Goal: Task Accomplishment & Management: Manage account settings

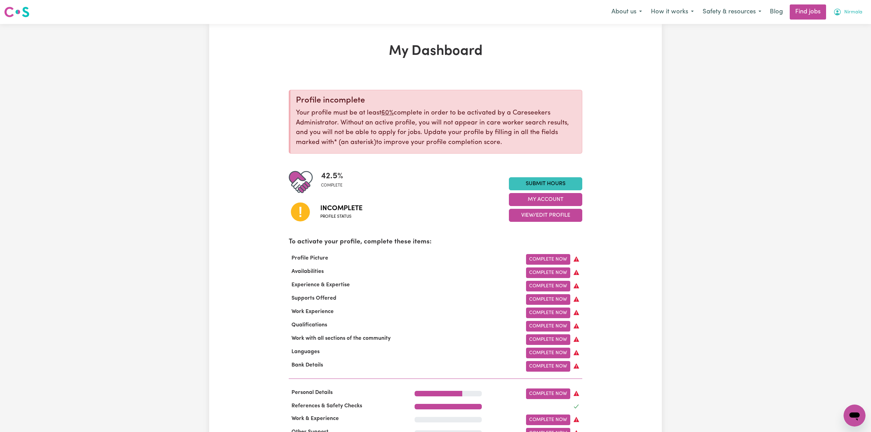
click at [850, 14] on span "Nirmala" at bounding box center [854, 13] width 18 height 8
drag, startPoint x: 850, startPoint y: 14, endPoint x: 843, endPoint y: 51, distance: 37.7
click at [843, 51] on link "Logout" at bounding box center [840, 52] width 54 height 13
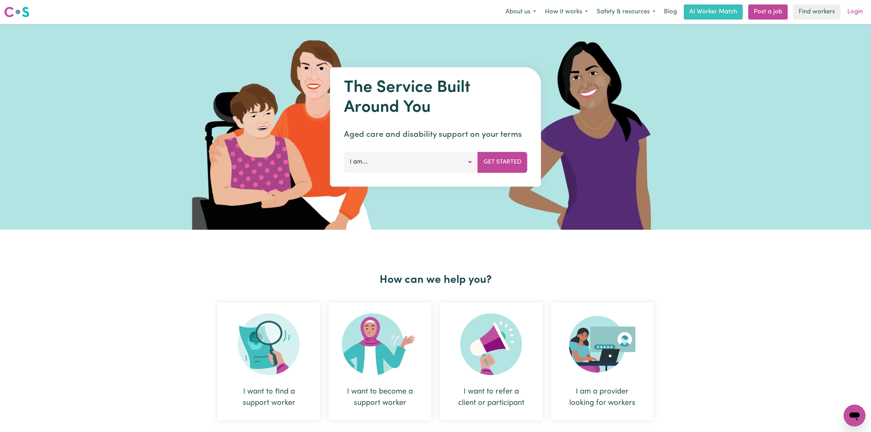
click at [861, 12] on link "Login" at bounding box center [856, 11] width 24 height 15
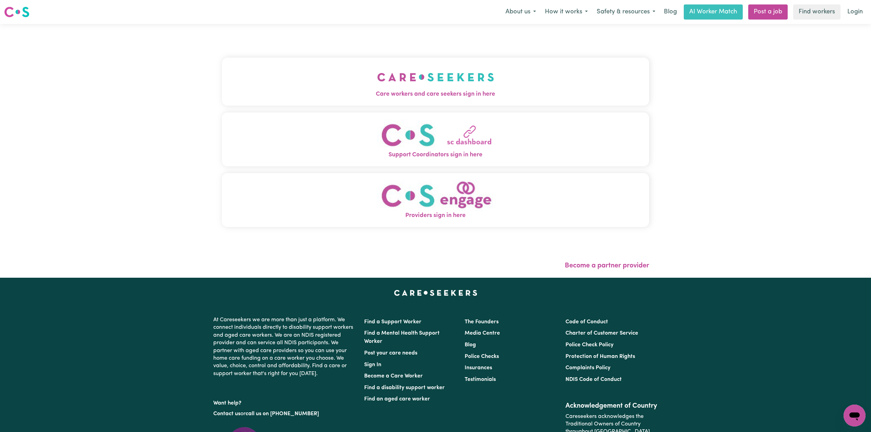
click at [377, 77] on img "Care workers and care seekers sign in here" at bounding box center [435, 76] width 117 height 25
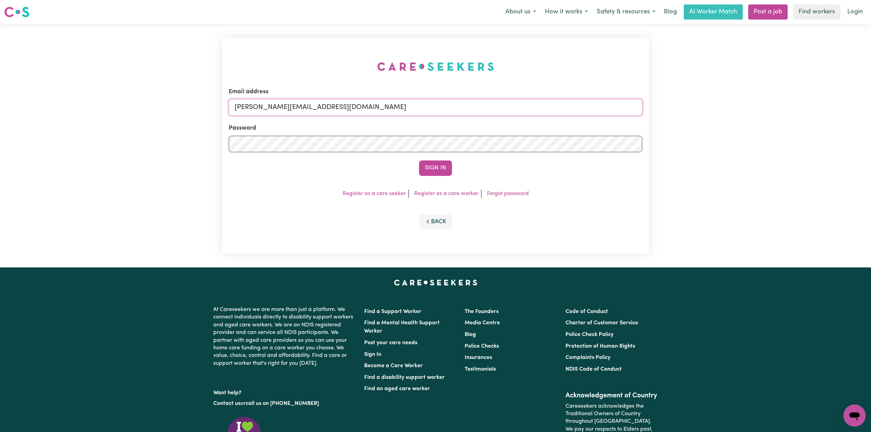
click at [296, 104] on input "[PERSON_NAME][EMAIL_ADDRESS][DOMAIN_NAME]" at bounding box center [436, 107] width 414 height 16
drag, startPoint x: 269, startPoint y: 107, endPoint x: 411, endPoint y: 111, distance: 141.7
click at [411, 111] on input "Superuser~[EMAIL_ADDRESS][DOMAIN_NAME]" at bounding box center [436, 107] width 414 height 16
type input "Superuser~[EMAIL_ADDRESS][DOMAIN_NAME]"
click at [429, 161] on button "Sign In" at bounding box center [435, 168] width 33 height 15
